Goal: Information Seeking & Learning: Learn about a topic

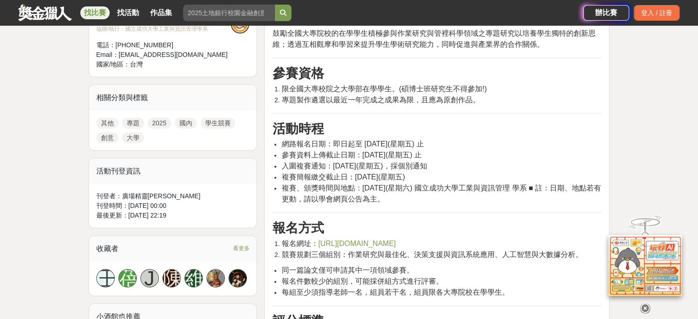
scroll to position [367, 0]
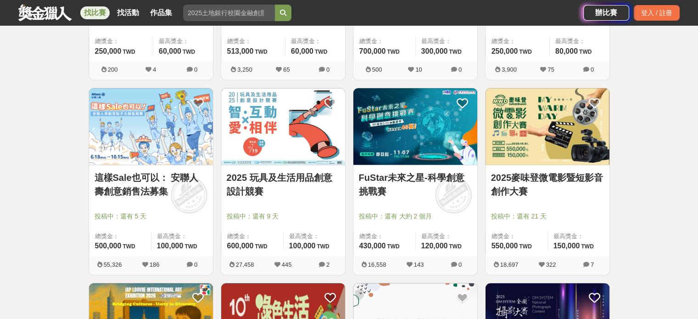
scroll to position [505, 0]
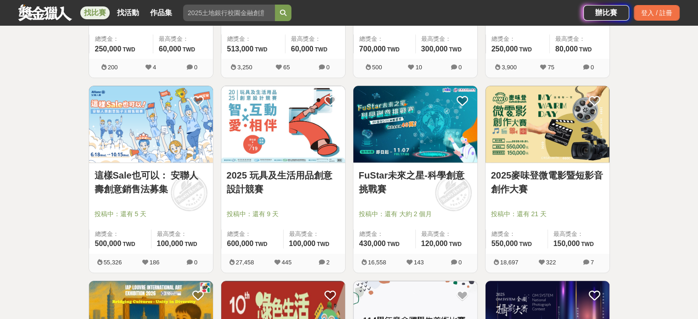
click at [437, 176] on link "FuStar未來之星-科學創意挑戰賽" at bounding box center [415, 182] width 113 height 28
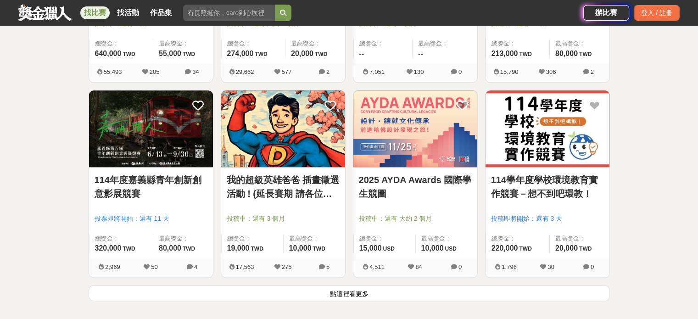
scroll to position [1102, 0]
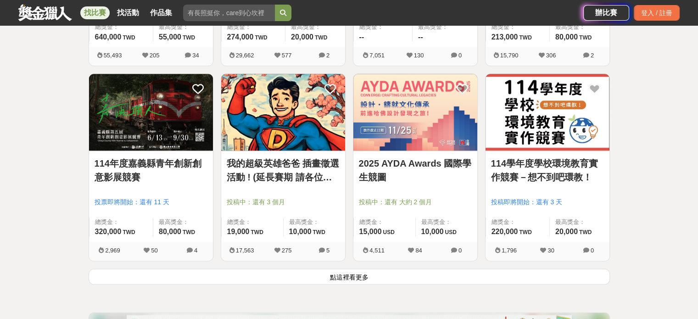
click at [351, 278] on button "點這裡看更多" at bounding box center [349, 277] width 521 height 16
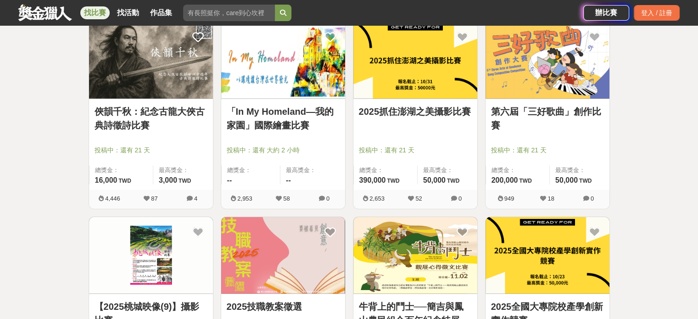
scroll to position [2157, 0]
